Goal: Task Accomplishment & Management: Use online tool/utility

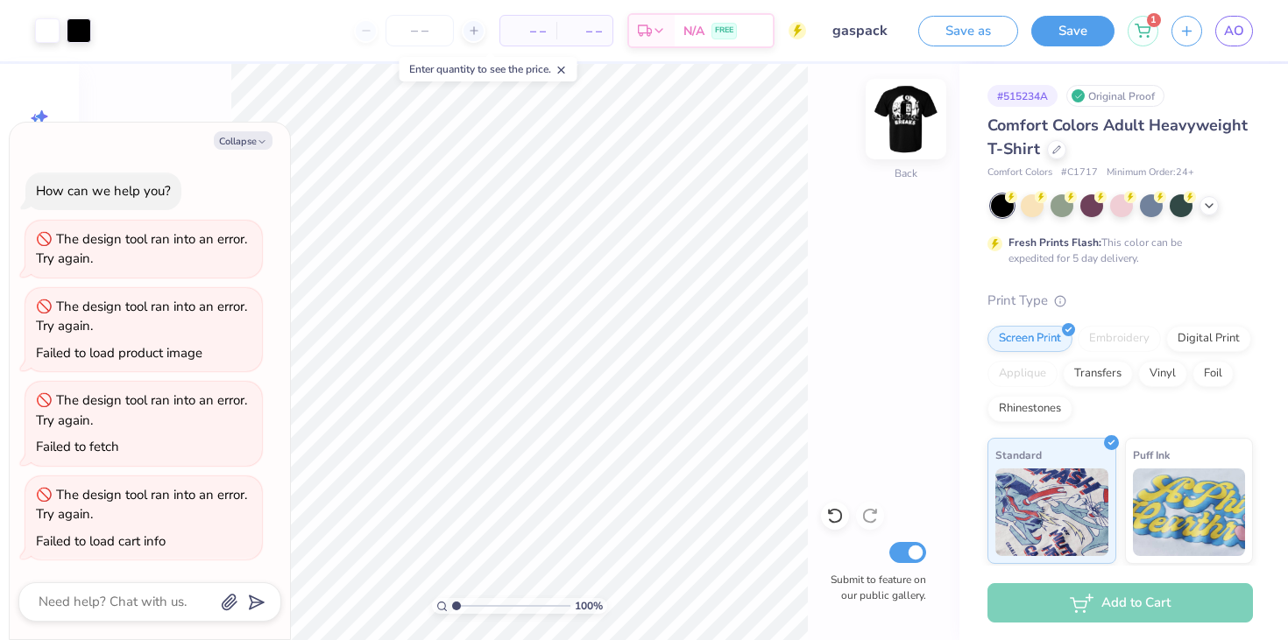
click at [908, 113] on img at bounding box center [906, 119] width 70 height 70
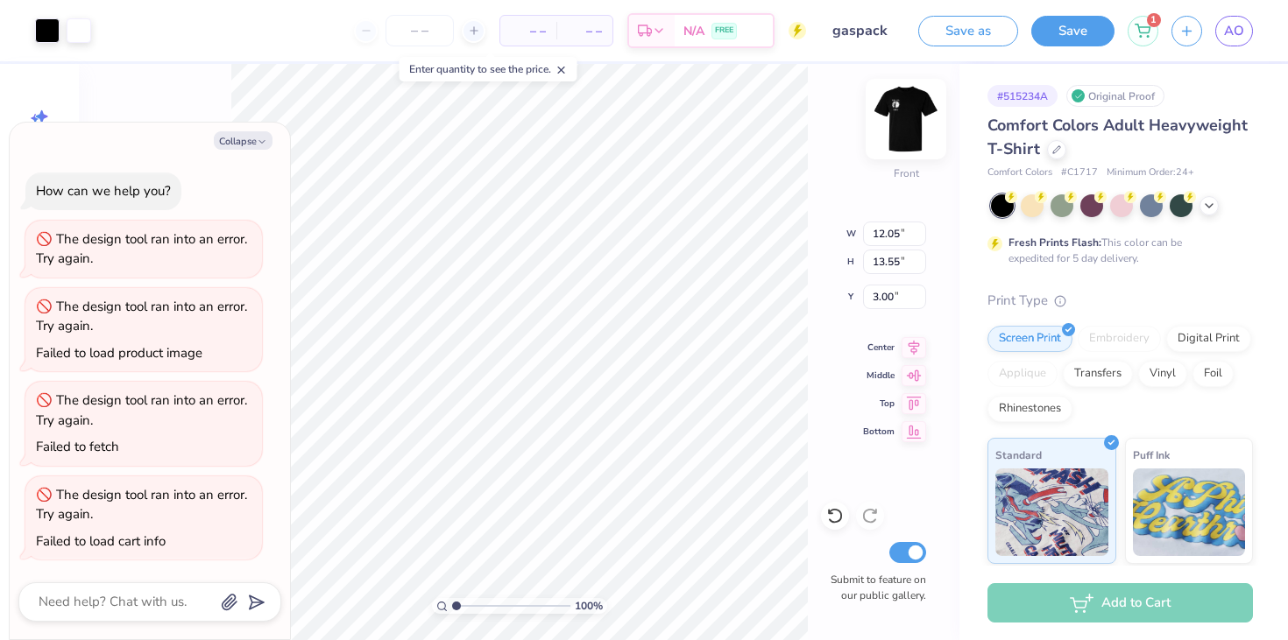
click at [902, 103] on img at bounding box center [906, 119] width 70 height 70
type textarea "x"
type input "11.85"
type input "13.33"
type input "0.65"
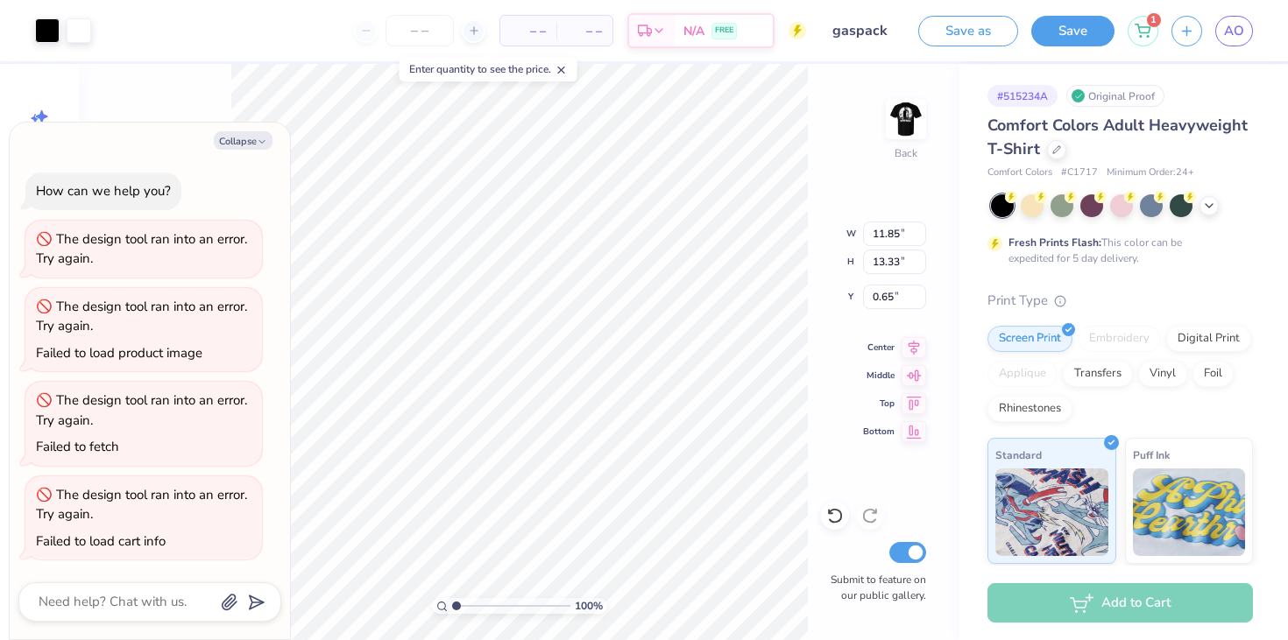
type textarea "x"
type input "2.61"
type input "2.93"
type textarea "x"
type input "3.00"
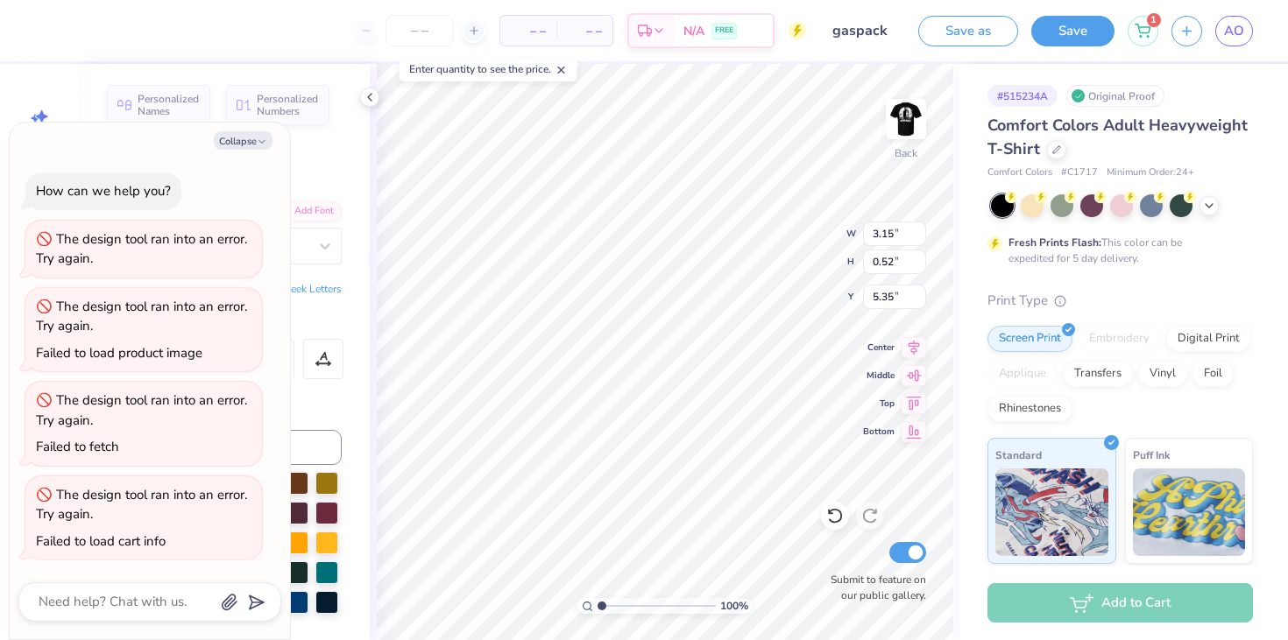
type textarea "x"
type input "8.21"
type textarea "x"
type input "2.16"
type input "7.04"
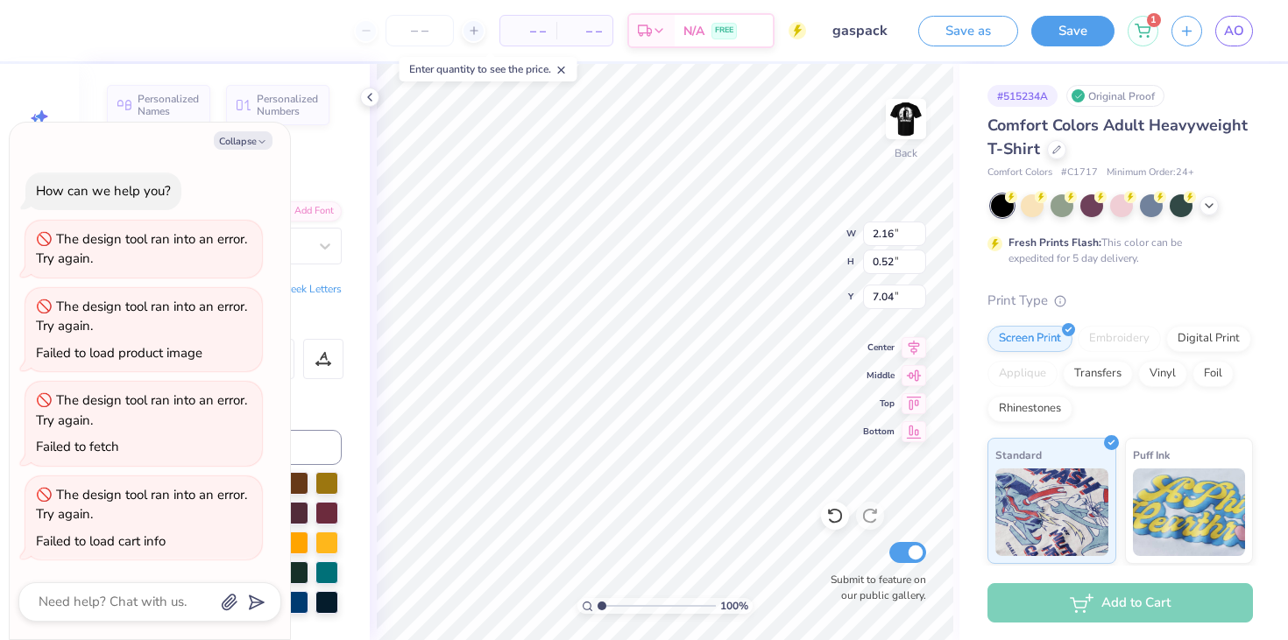
type textarea "x"
type input "9.26"
type textarea "x"
type input "2.96"
type input "3.33"
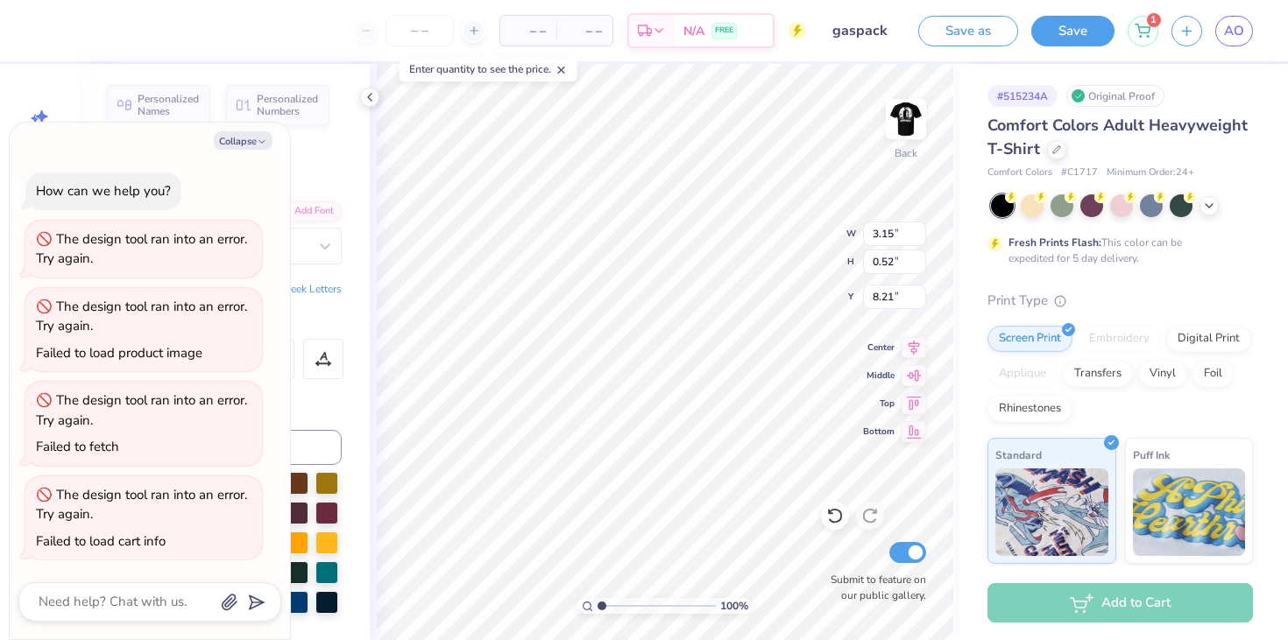
type textarea "x"
type input "8.18"
type textarea "x"
type input "2.16"
type input "9.26"
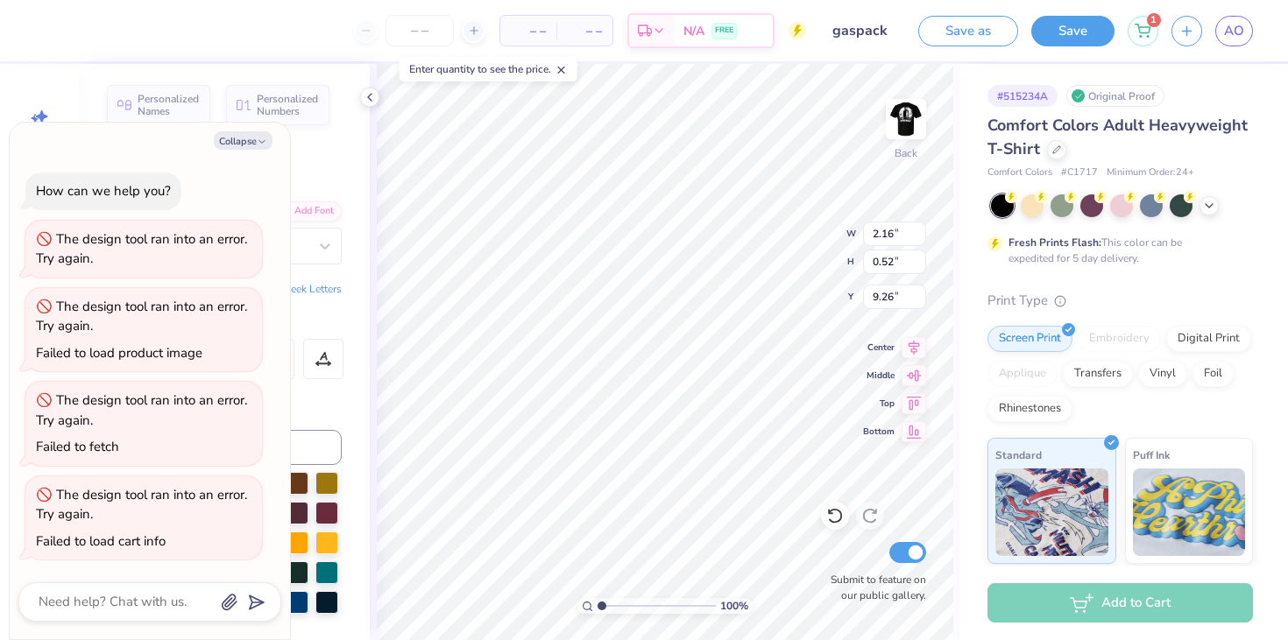
type textarea "x"
type input "8.18"
type textarea "x"
type input "3.00"
type textarea "x"
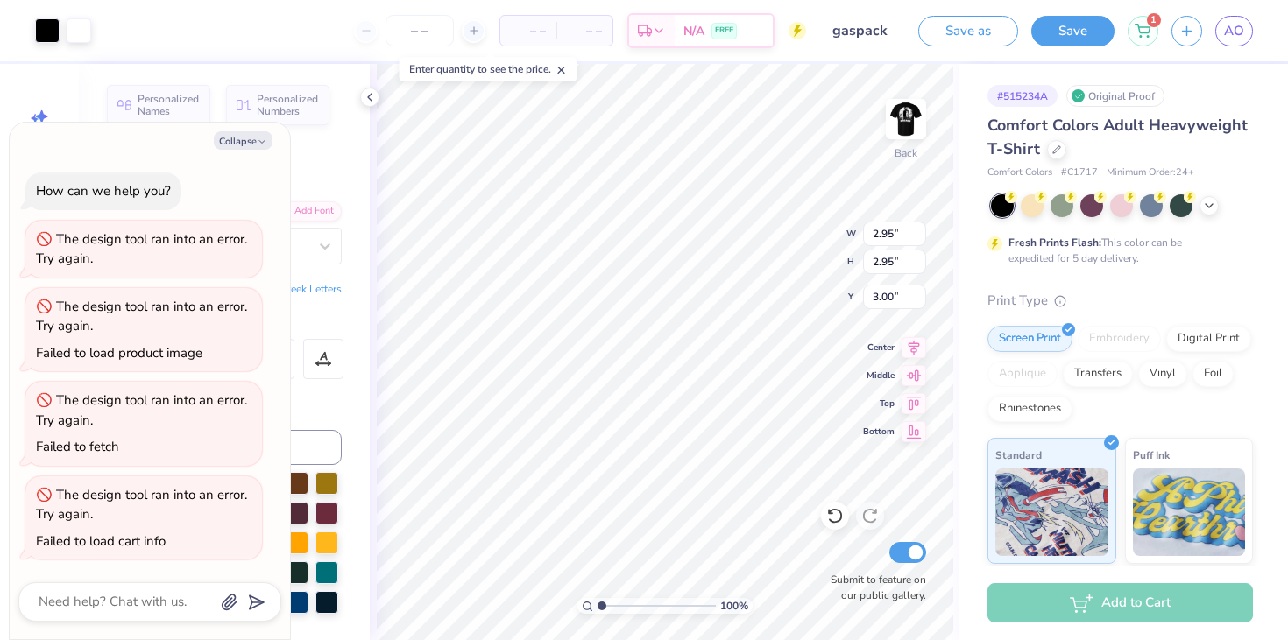
type input "3.38"
type textarea "x"
type input "2.16"
type input "0.52"
type input "3.00"
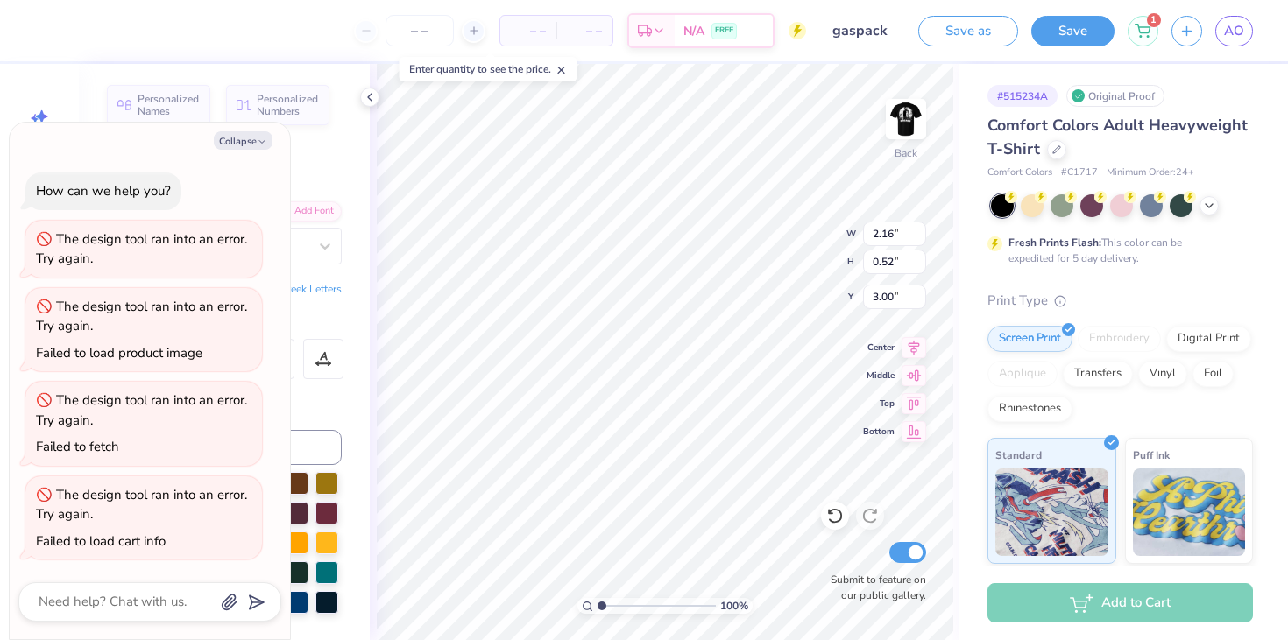
type textarea "x"
type input "6.63"
type textarea "x"
type input "3.15"
type input "3.00"
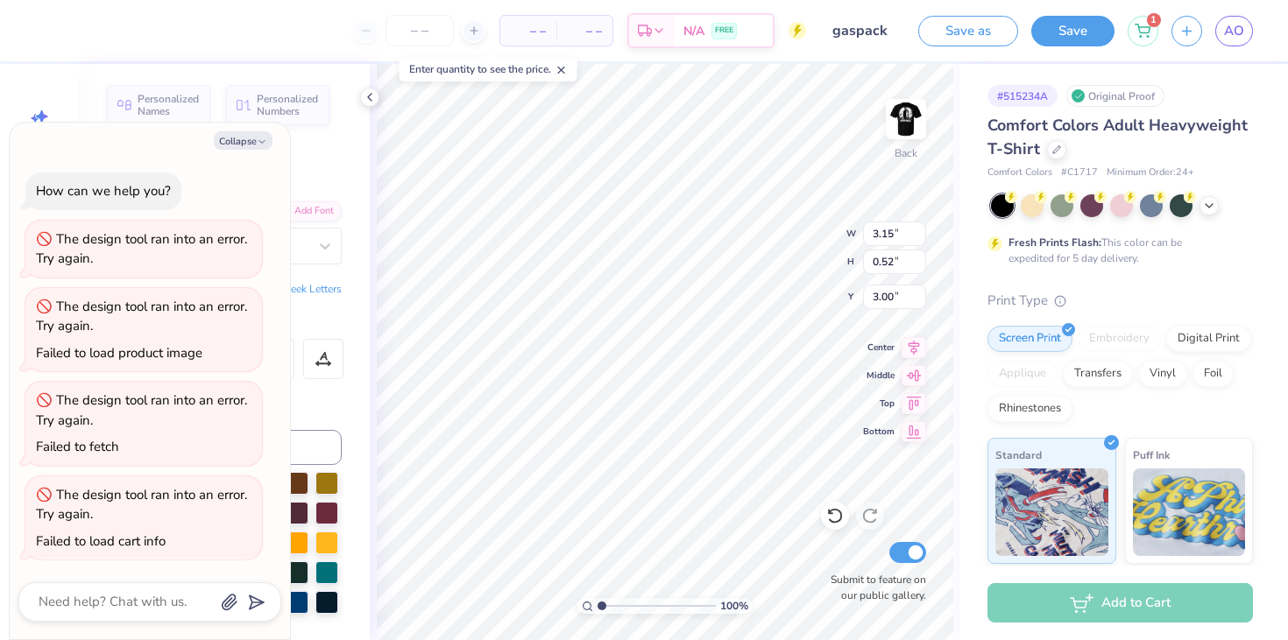
type textarea "x"
type input "2.74"
type textarea "x"
type input "13.73"
click at [252, 143] on button "Collapse" at bounding box center [243, 140] width 59 height 18
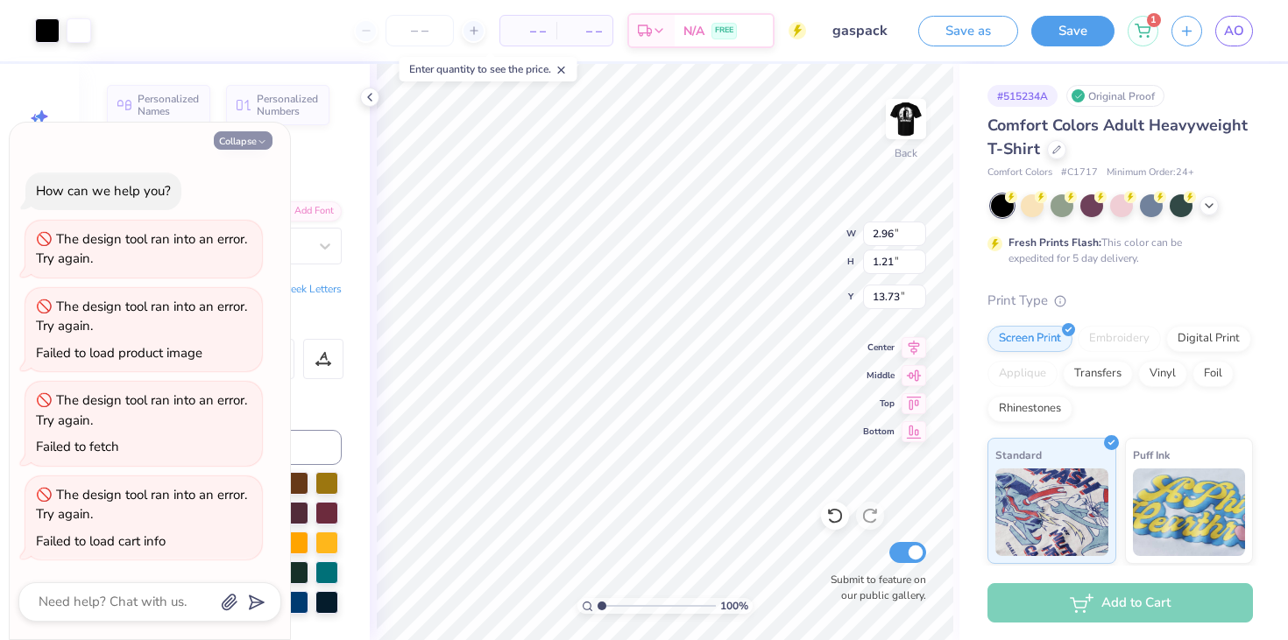
type textarea "x"
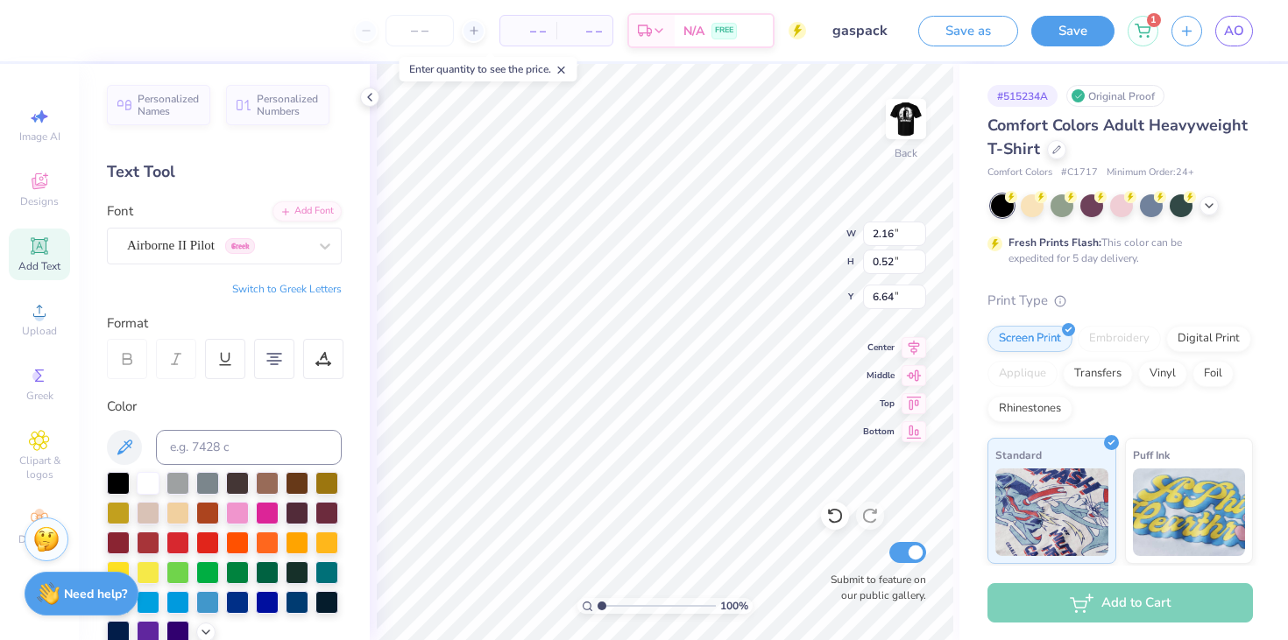
type input "6.64"
type input "3.00"
type input "6.87"
type input "3.52"
type input "3.15"
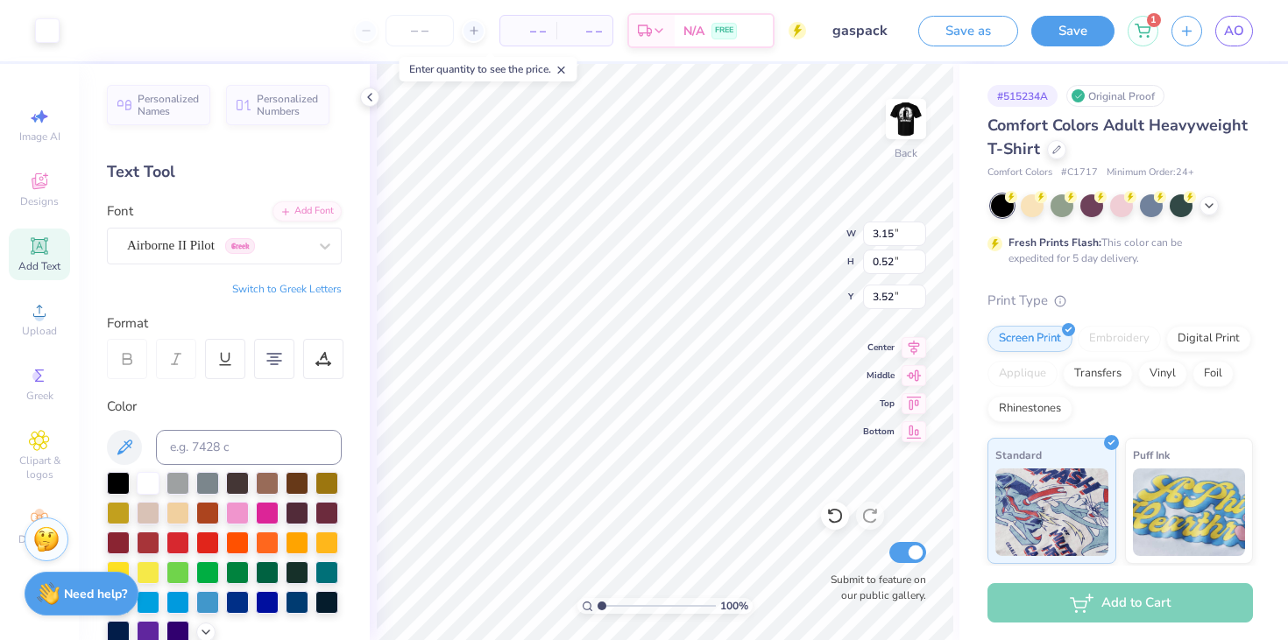
type input "0.52"
type input "6.21"
type input "6.18"
type input "6.21"
type input "7.22"
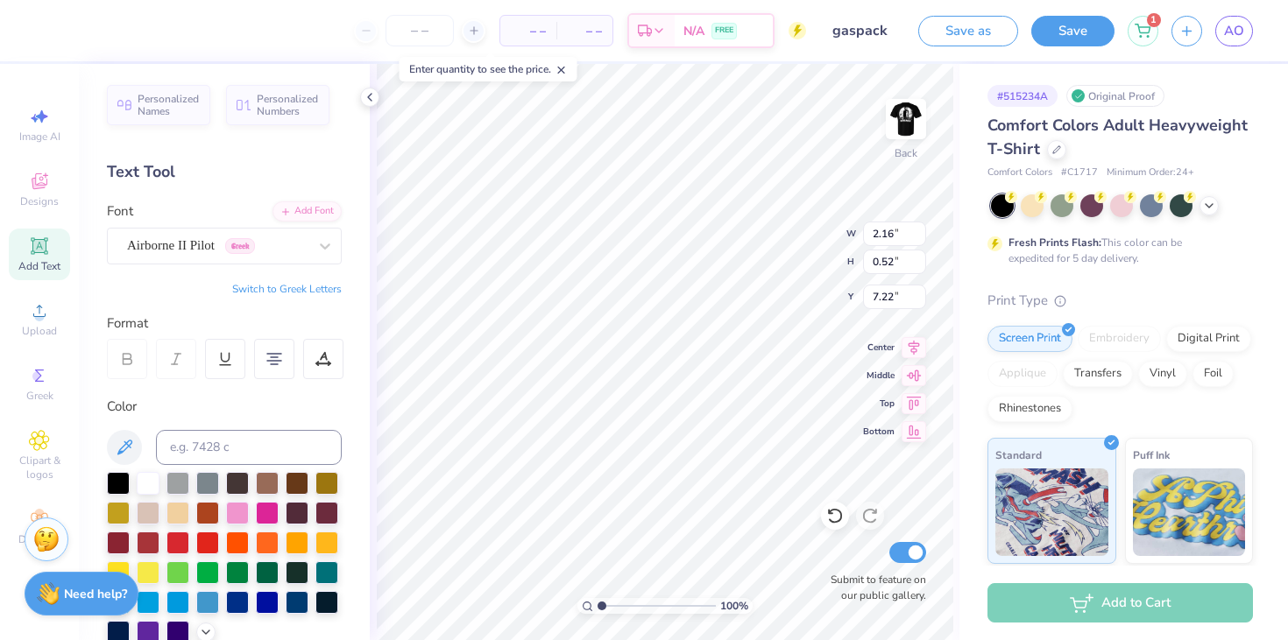
type input "3.15"
type input "6.21"
type input "6.83"
type input "3.61"
type input "3.00"
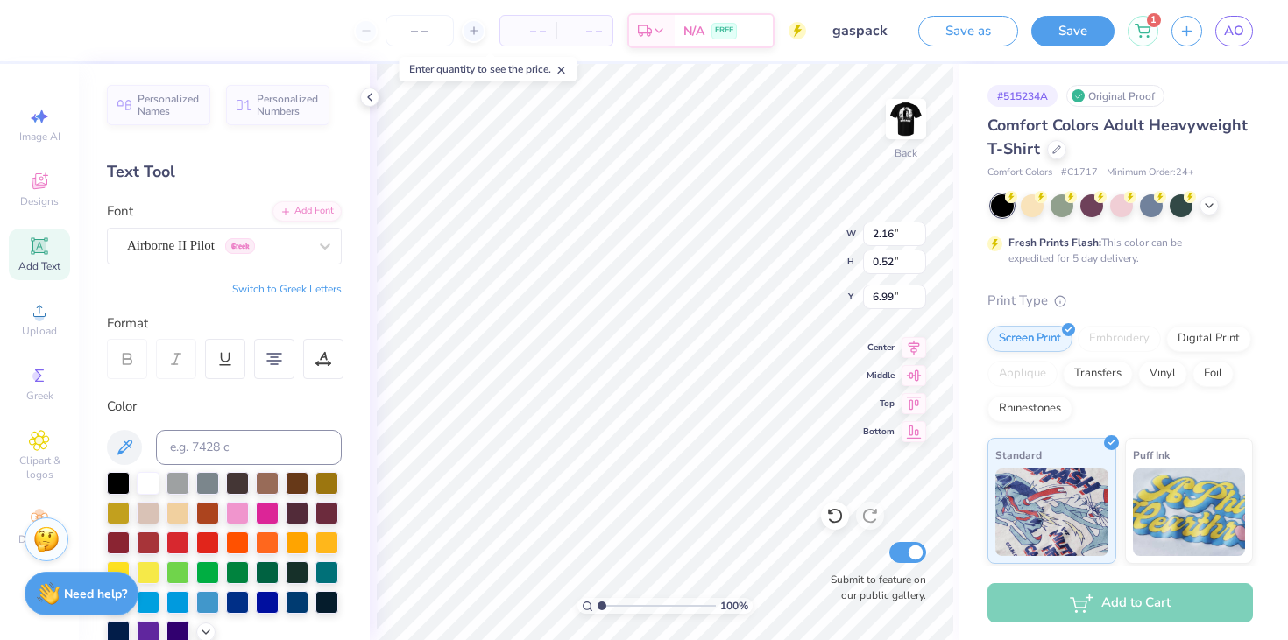
type input "6.99"
type input "4.03"
type input "4.90"
type input "2.00"
type input "3.00"
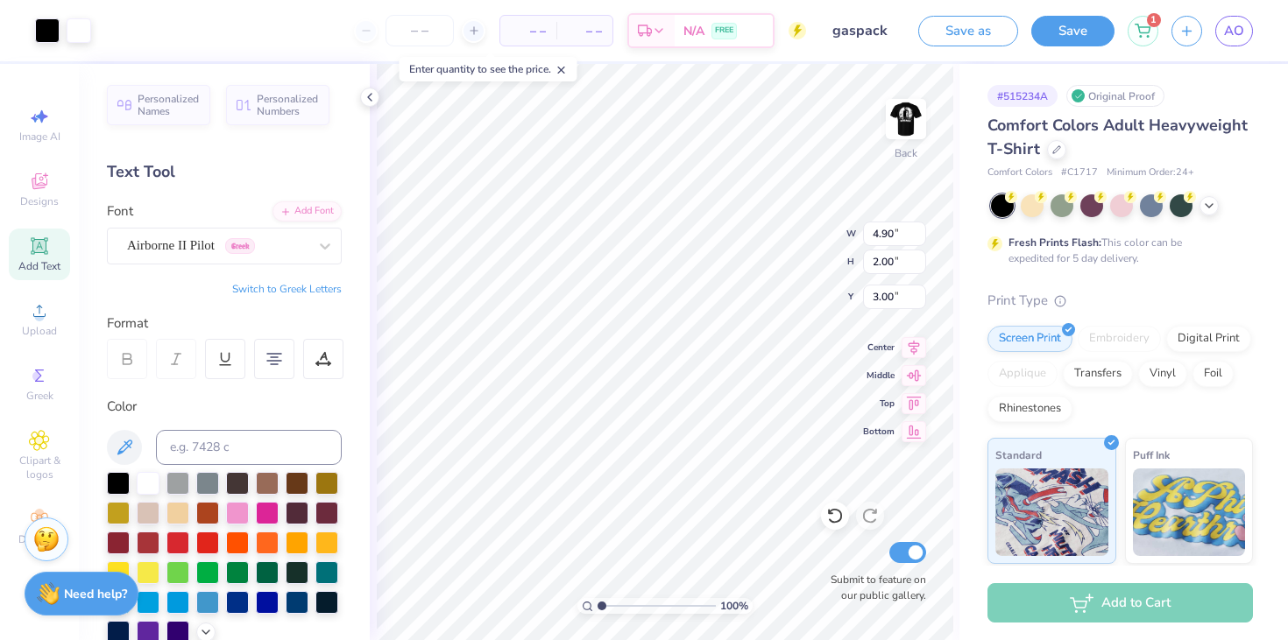
type input "3.68"
click at [901, 118] on img at bounding box center [906, 119] width 70 height 70
click at [902, 119] on img at bounding box center [906, 119] width 70 height 70
click at [902, 119] on img at bounding box center [905, 119] width 35 height 35
type input "18.96"
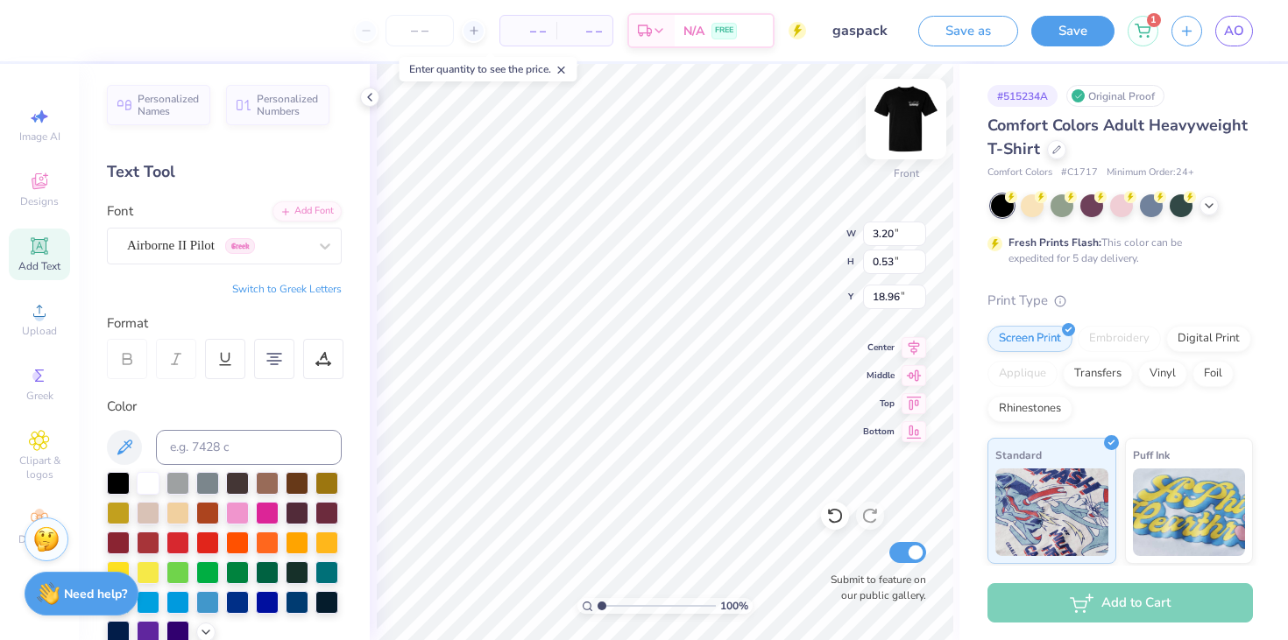
type input "23.01"
type input "8.76"
type input "0.79"
type input "5.18"
type input "0.47"
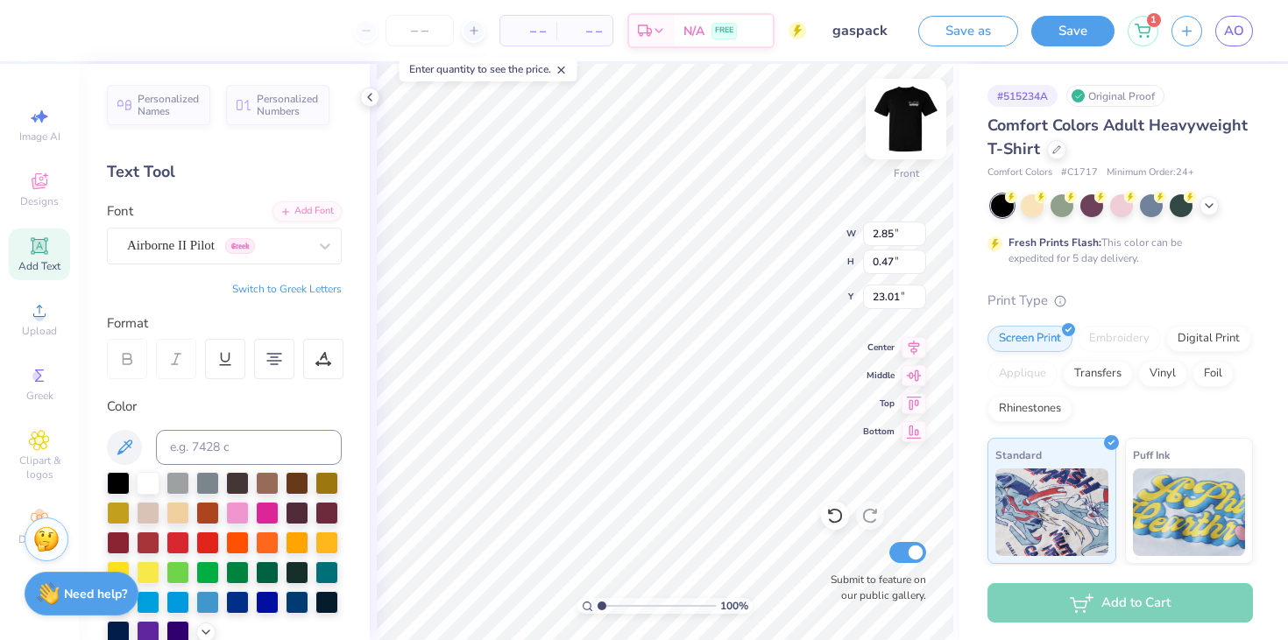
type input "24.11"
type input "1.95"
type input "24.11"
type input "16.87"
type input "1.95"
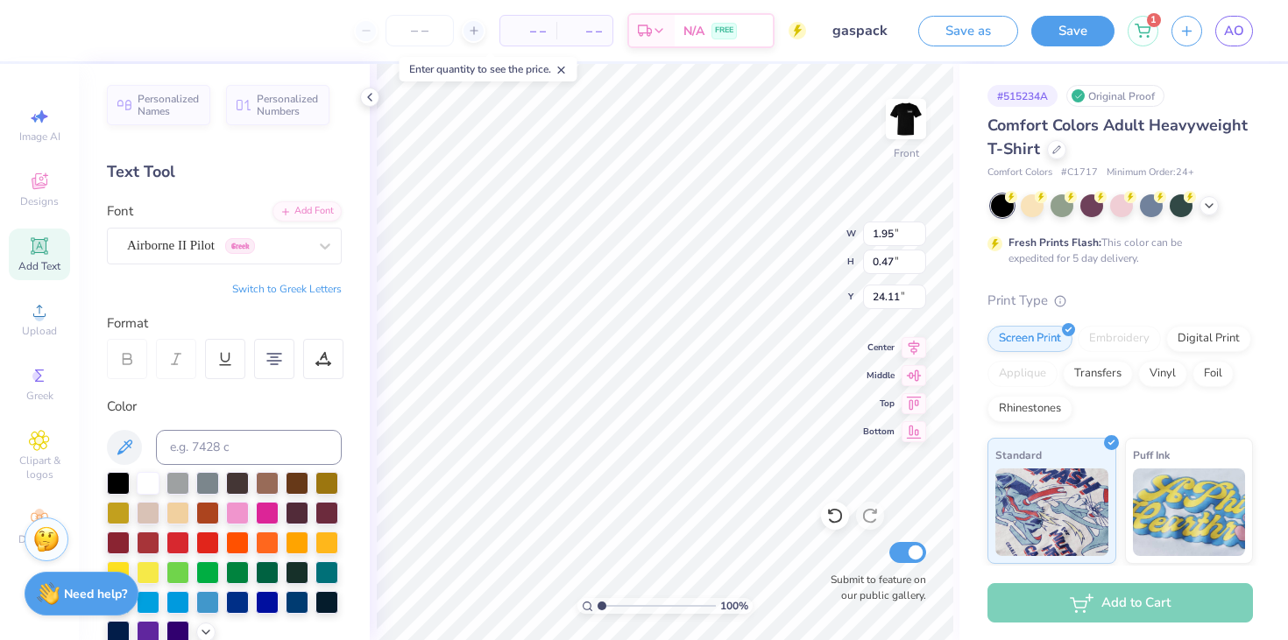
type input "16.87"
click at [914, 114] on img at bounding box center [906, 119] width 70 height 70
click at [560, 66] on icon at bounding box center [561, 70] width 12 height 12
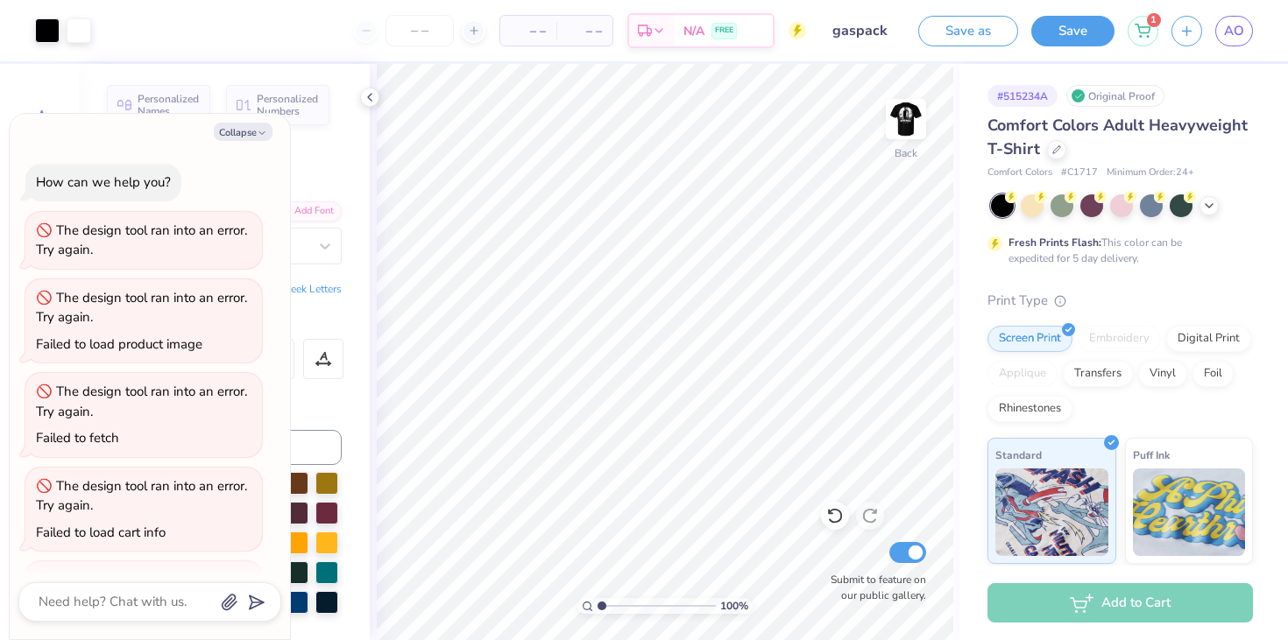
type textarea "x"
